Goal: Find specific page/section: Find specific page/section

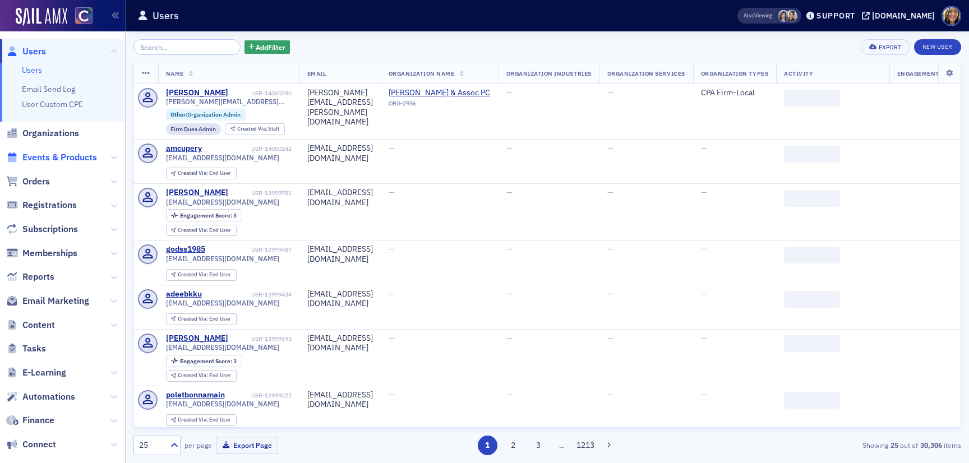
click at [60, 159] on span "Events & Products" at bounding box center [59, 157] width 75 height 12
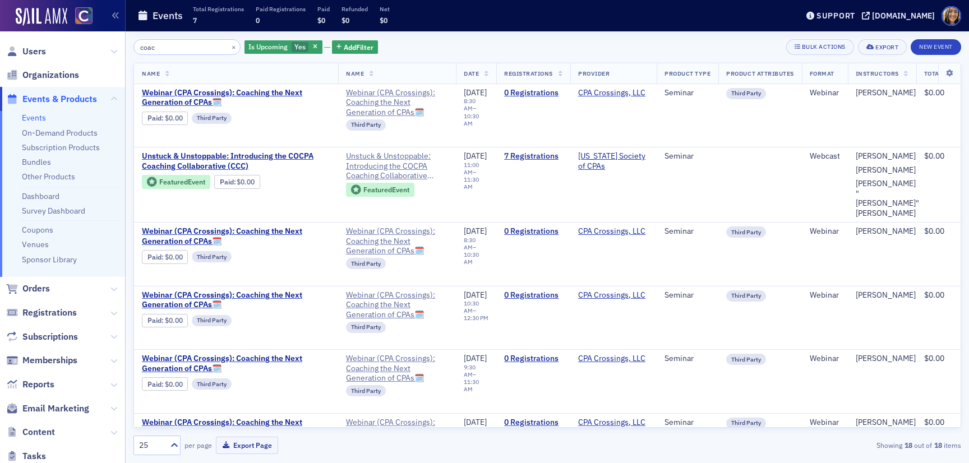
type input "coac"
